Goal: Task Accomplishment & Management: Manage account settings

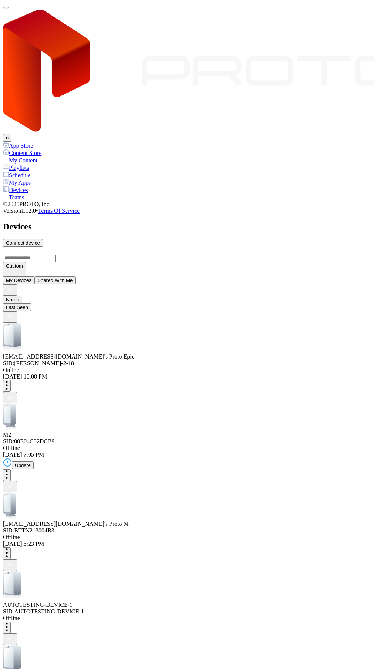
click at [120, 323] on div "[EMAIL_ADDRESS][DOMAIN_NAME]'s Proto Epic SID: ANTON-QA-2-18" at bounding box center [187, 345] width 368 height 44
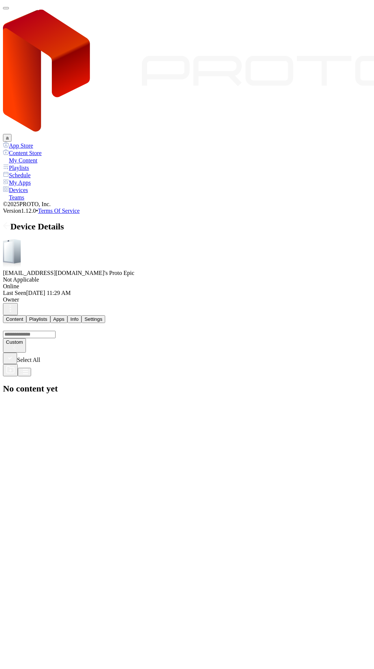
click at [17, 222] on div "Device Details" at bounding box center [187, 227] width 368 height 10
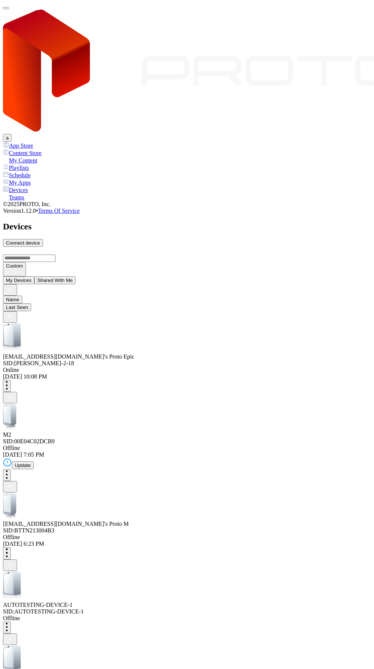
click at [9, 9] on button "button" at bounding box center [6, 8] width 6 height 2
click at [34, 156] on div "My Content" at bounding box center [187, 159] width 368 height 7
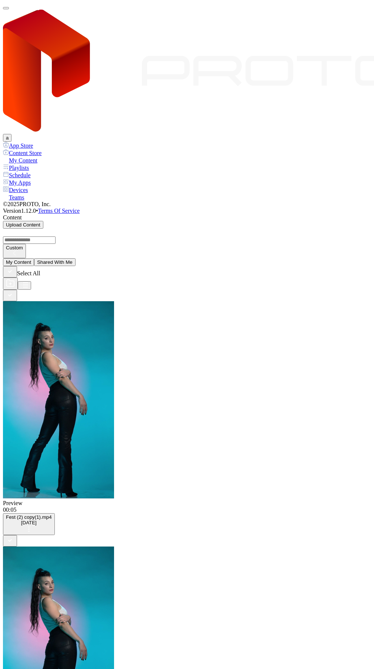
click at [14, 280] on icon "button" at bounding box center [10, 283] width 7 height 7
type input "****"
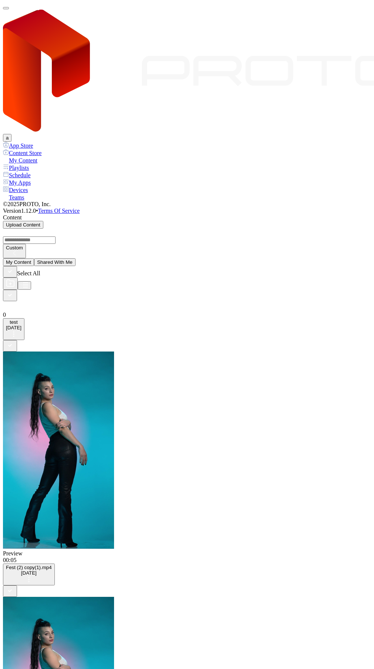
click at [54, 301] on div at bounding box center [187, 301] width 368 height 0
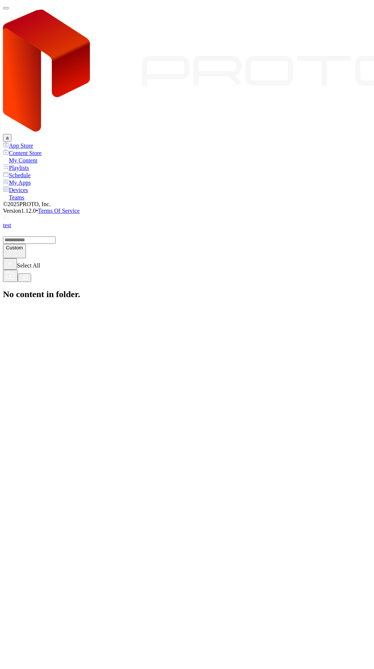
click at [328, 258] on div "Select All" at bounding box center [187, 270] width 368 height 24
drag, startPoint x: 331, startPoint y: 99, endPoint x: 334, endPoint y: 97, distance: 3.8
click at [15, 271] on icon "button" at bounding box center [10, 275] width 9 height 9
click at [55, 330] on input "Folder Name" at bounding box center [29, 325] width 53 height 7
type input "***"
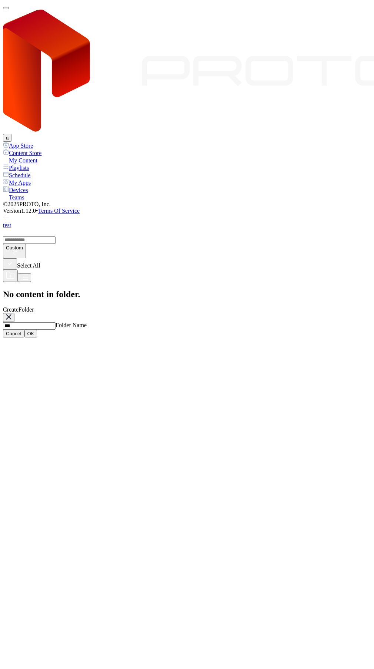
click at [34, 336] on div "ОК" at bounding box center [30, 334] width 7 height 6
click at [11, 215] on link "test" at bounding box center [187, 221] width 368 height 13
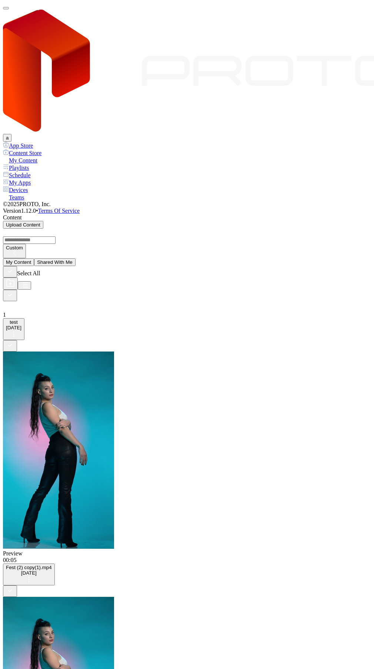
click at [14, 291] on icon "button" at bounding box center [10, 295] width 8 height 8
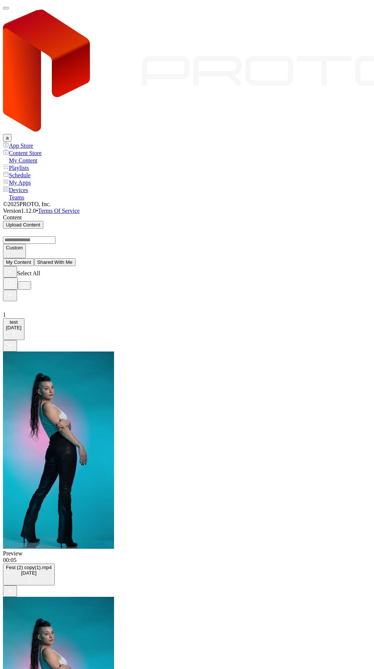
click at [9, 9] on button "button" at bounding box center [6, 8] width 6 height 2
click at [55, 186] on div "Devices" at bounding box center [187, 189] width 368 height 7
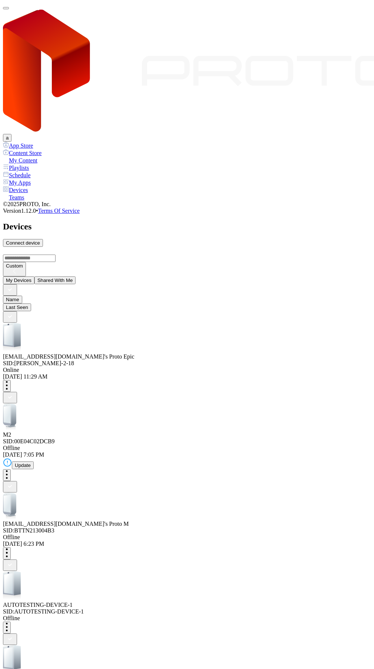
click at [140, 353] on div "[EMAIL_ADDRESS][DOMAIN_NAME]'s Proto Epic" at bounding box center [187, 356] width 368 height 7
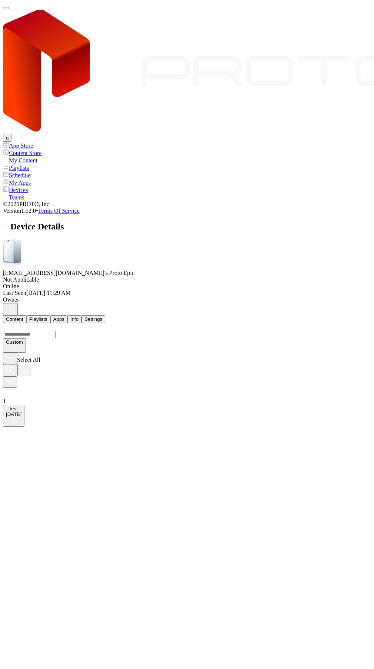
click at [17, 376] on button "button" at bounding box center [10, 381] width 14 height 11
click at [15, 441] on icon "button" at bounding box center [10, 436] width 9 height 9
click at [48, 487] on div "Unassign" at bounding box center [37, 490] width 21 height 6
click at [10, 222] on span at bounding box center [6, 227] width 7 height 10
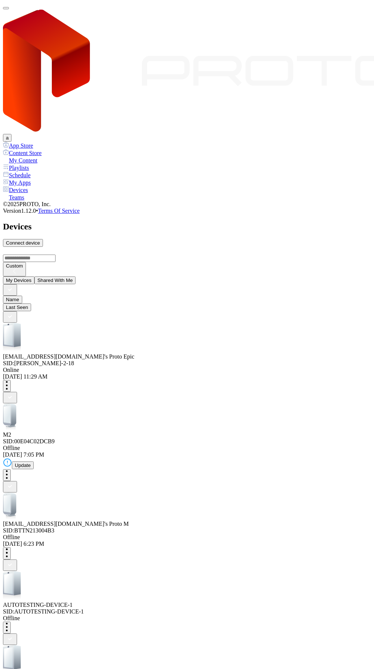
click at [22, 24] on div "a" at bounding box center [187, 72] width 368 height 139
click at [9, 9] on button "button" at bounding box center [6, 8] width 6 height 2
click at [21, 156] on div "My Content" at bounding box center [187, 159] width 368 height 7
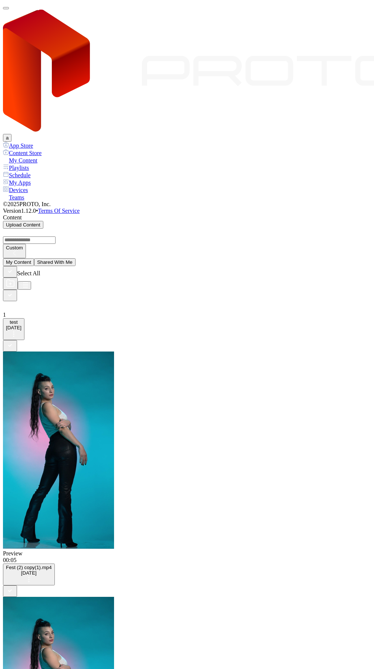
click at [14, 291] on icon "button" at bounding box center [10, 295] width 8 height 8
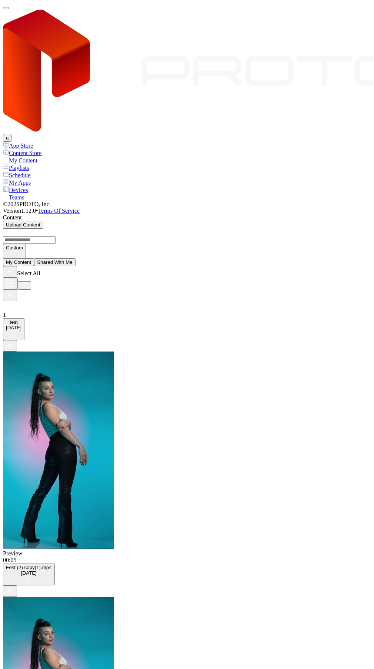
click at [6, 8] on div "button" at bounding box center [6, 8] width 0 height 0
click at [36, 186] on div "Devices" at bounding box center [187, 189] width 368 height 7
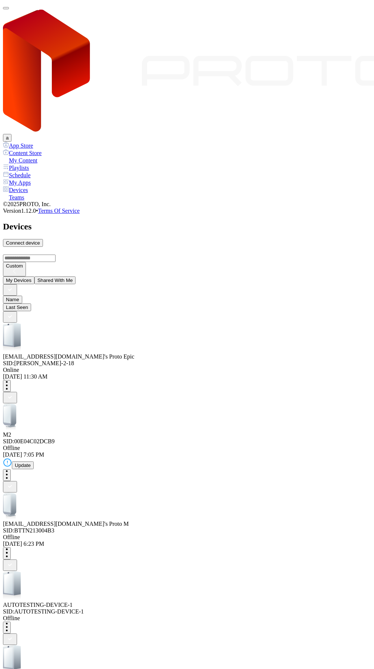
click at [100, 353] on div "[EMAIL_ADDRESS][DOMAIN_NAME]'s Proto Epic" at bounding box center [187, 356] width 368 height 7
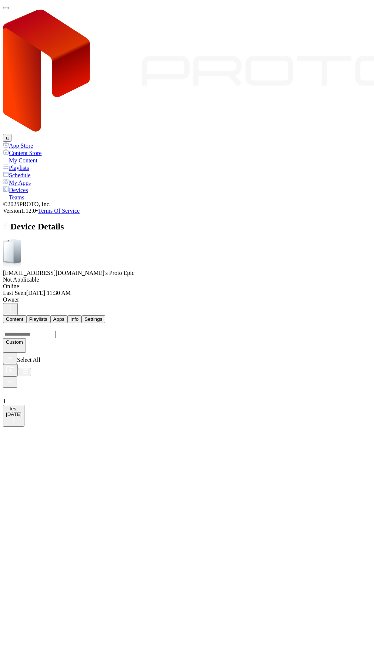
click at [44, 388] on div "1" at bounding box center [187, 396] width 368 height 17
click at [18, 323] on div "test" at bounding box center [187, 330] width 368 height 14
click at [17, 353] on button "button" at bounding box center [10, 358] width 14 height 11
click at [36, 353] on div "Select All" at bounding box center [187, 358] width 368 height 11
click at [17, 353] on button "button" at bounding box center [10, 358] width 14 height 11
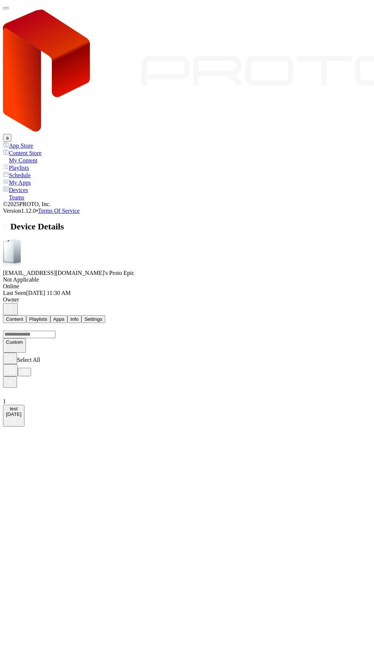
click at [32, 388] on div at bounding box center [187, 388] width 368 height 0
click at [17, 390] on button "button" at bounding box center [10, 395] width 14 height 11
click at [13, 455] on rect "button" at bounding box center [11, 451] width 6 height 8
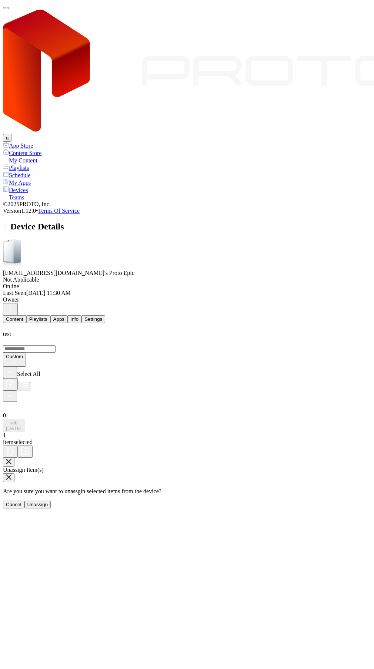
click at [48, 502] on div "Unassign" at bounding box center [37, 505] width 21 height 6
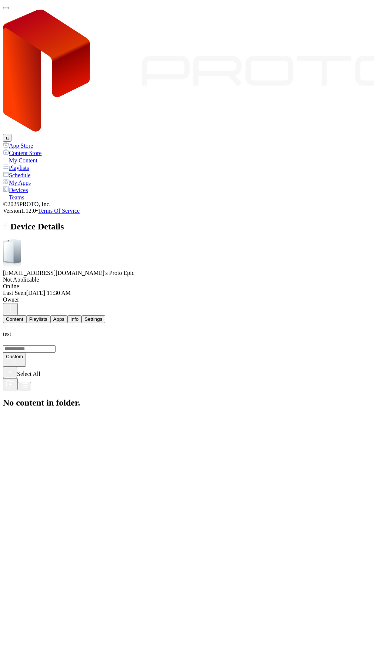
click at [21, 323] on div "test" at bounding box center [187, 330] width 368 height 14
click at [17, 376] on button "button" at bounding box center [10, 381] width 14 height 11
click at [15, 441] on icon "button" at bounding box center [10, 436] width 9 height 9
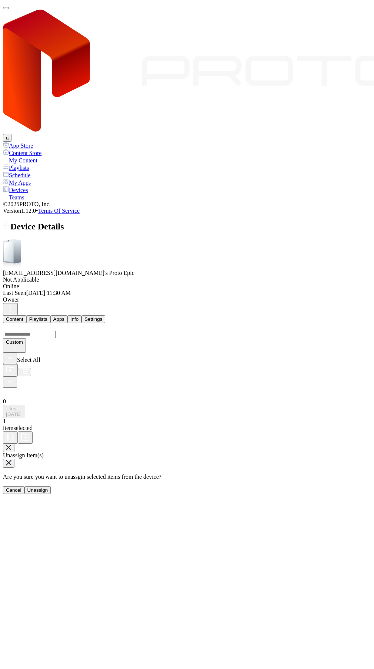
click at [48, 487] on div "Unassign" at bounding box center [37, 490] width 21 height 6
